Goal: Task Accomplishment & Management: Use online tool/utility

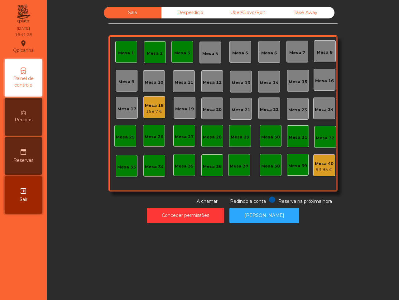
click at [154, 108] on div "Mesa 18" at bounding box center [154, 105] width 19 height 6
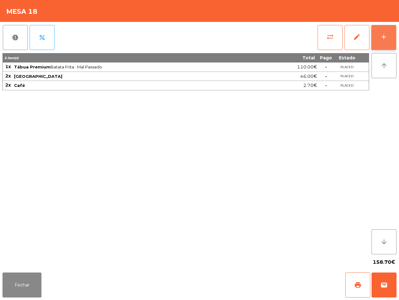
click at [383, 36] on div "add" at bounding box center [383, 36] width 7 height 7
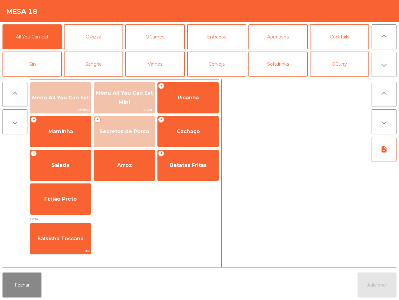
scroll to position [39, 0]
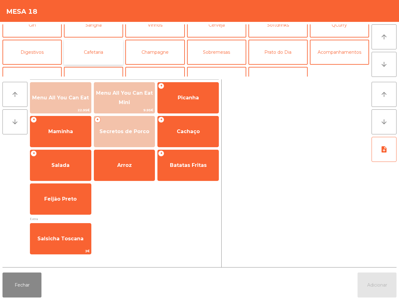
click at [82, 51] on button "Cafetaria" at bounding box center [93, 52] width 59 height 25
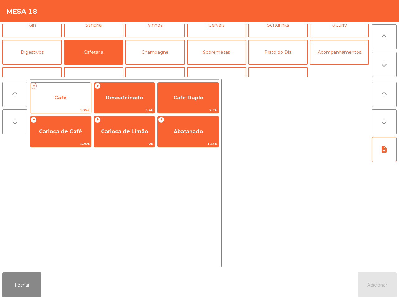
click at [64, 98] on span "Café" at bounding box center [60, 98] width 12 height 6
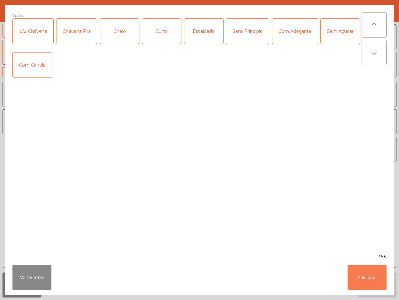
click at [360, 272] on button "Adicionar" at bounding box center [367, 277] width 39 height 25
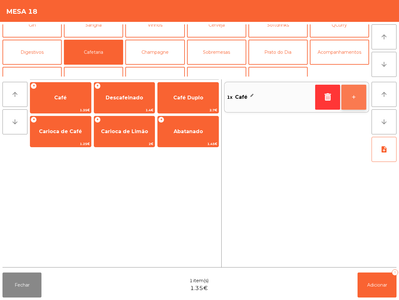
click at [347, 100] on button "+" at bounding box center [354, 97] width 25 height 25
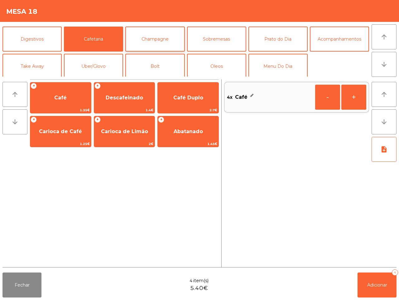
scroll to position [54, 0]
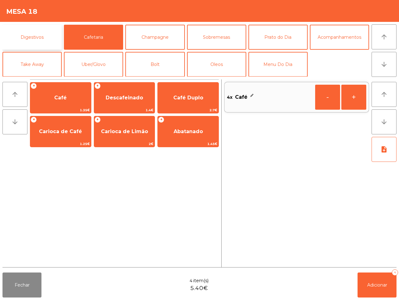
click at [27, 41] on button "Digestivos" at bounding box center [31, 37] width 59 height 25
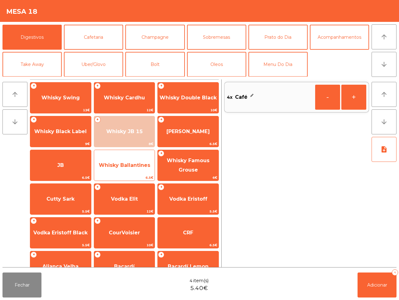
click at [128, 163] on span "Whisky Ballantines" at bounding box center [124, 165] width 51 height 6
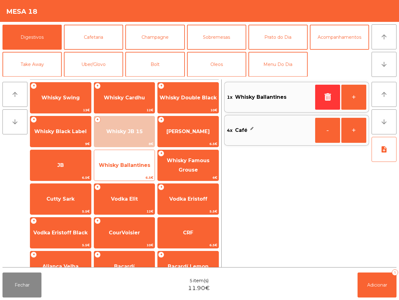
click at [128, 163] on span "Whisky Ballantines" at bounding box center [124, 165] width 51 height 6
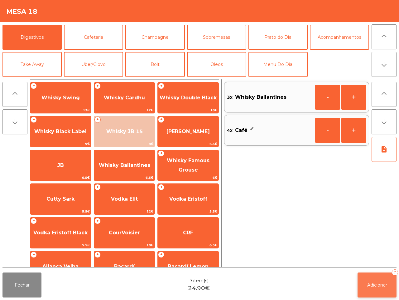
click at [386, 284] on span "Adicionar" at bounding box center [378, 285] width 20 height 6
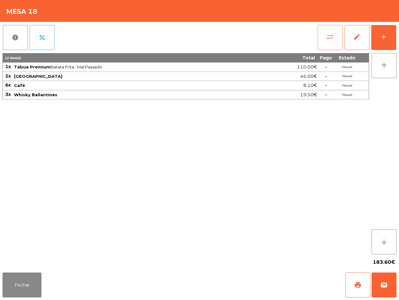
click at [331, 40] on span "sync_alt" at bounding box center [330, 36] width 7 height 7
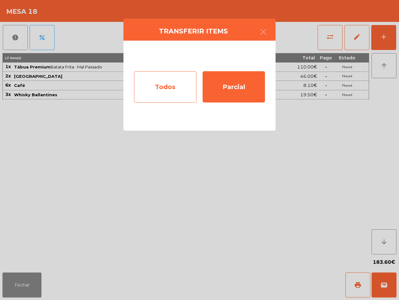
click at [188, 89] on div "Todos" at bounding box center [165, 86] width 62 height 31
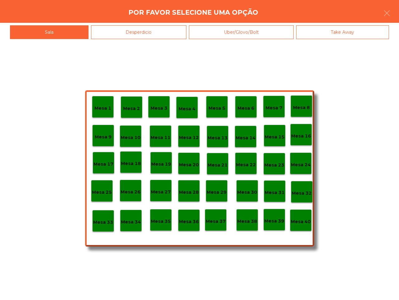
click at [296, 221] on p "Mesa 40" at bounding box center [301, 221] width 20 height 7
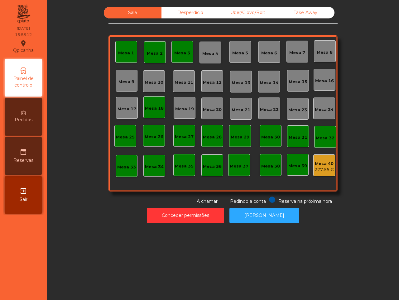
click at [318, 164] on div "Mesa 40" at bounding box center [324, 163] width 19 height 6
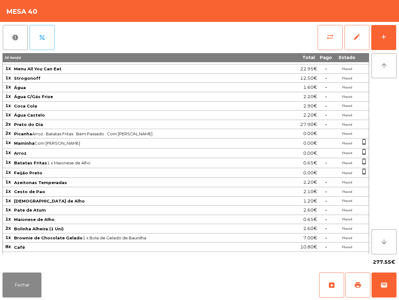
scroll to position [26, 0]
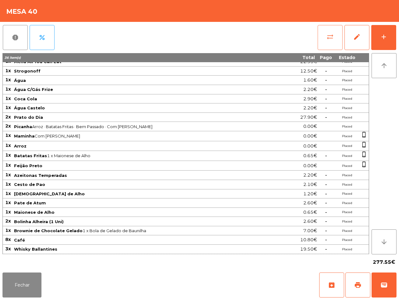
click at [325, 38] on button "sync_alt" at bounding box center [330, 37] width 25 height 25
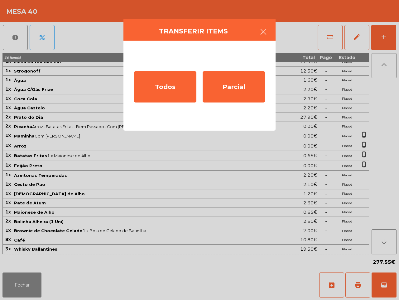
click at [264, 33] on icon "button" at bounding box center [263, 31] width 7 height 7
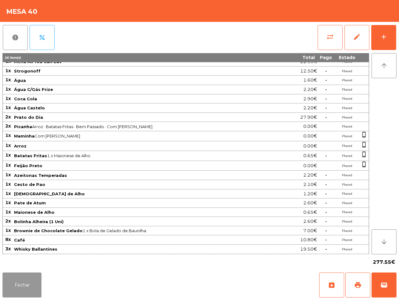
drag, startPoint x: 32, startPoint y: 278, endPoint x: 47, endPoint y: 276, distance: 15.5
click at [33, 279] on button "Fechar" at bounding box center [21, 284] width 39 height 25
